Goal: Task Accomplishment & Management: Use online tool/utility

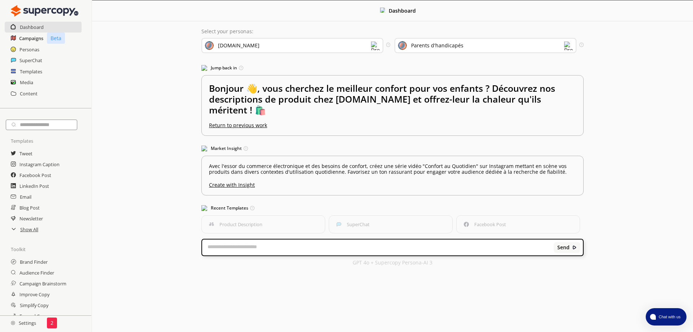
click at [31, 37] on h2 "Campaigns" at bounding box center [31, 38] width 24 height 11
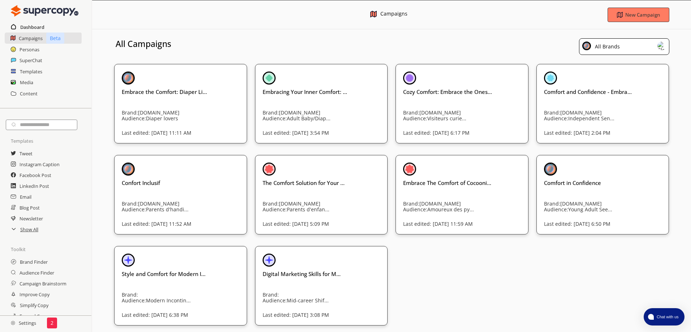
click at [28, 26] on h2 "Dashboard" at bounding box center [32, 27] width 24 height 11
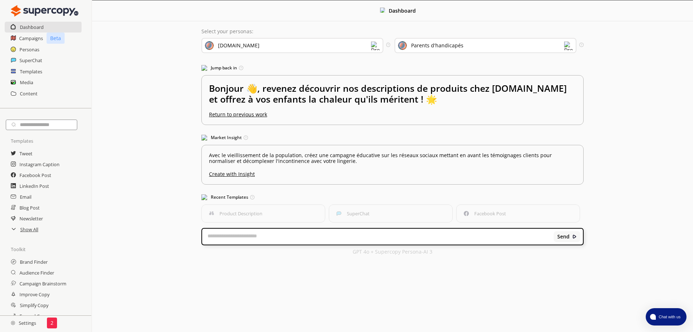
click at [375, 43] on img at bounding box center [375, 46] width 9 height 9
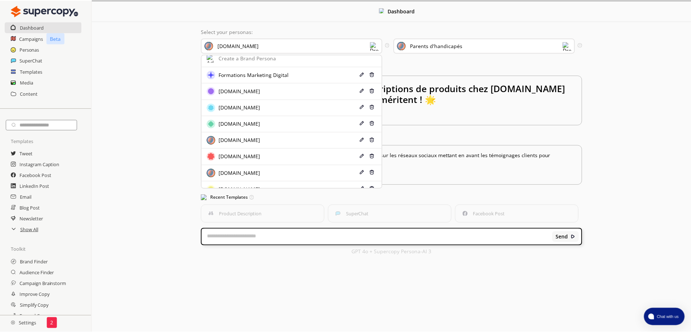
scroll to position [8, 0]
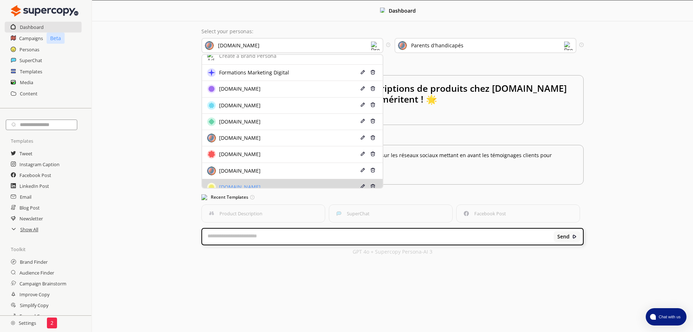
click at [257, 183] on div "[DOMAIN_NAME]" at bounding box center [277, 187] width 140 height 9
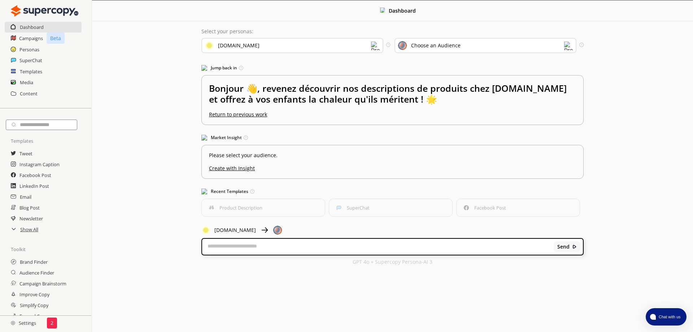
click at [467, 46] on div "Choose an Audience" at bounding box center [486, 45] width 182 height 15
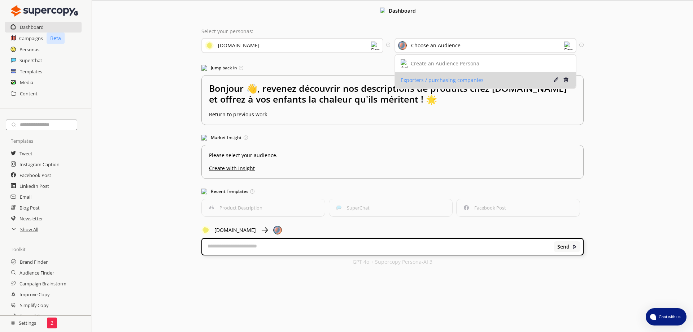
click at [467, 77] on div "Exporters / purchasing companies" at bounding box center [471, 80] width 140 height 6
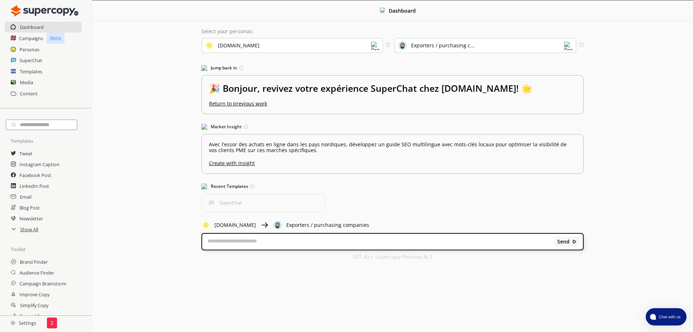
click at [270, 238] on textarea at bounding box center [378, 241] width 352 height 7
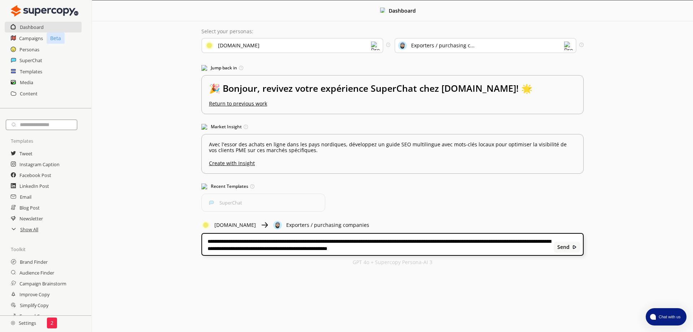
click at [367, 238] on textarea "**********" at bounding box center [378, 244] width 352 height 13
type textarea "**********"
click at [567, 244] on b "Send" at bounding box center [563, 247] width 12 height 6
